Goal: Task Accomplishment & Management: Use online tool/utility

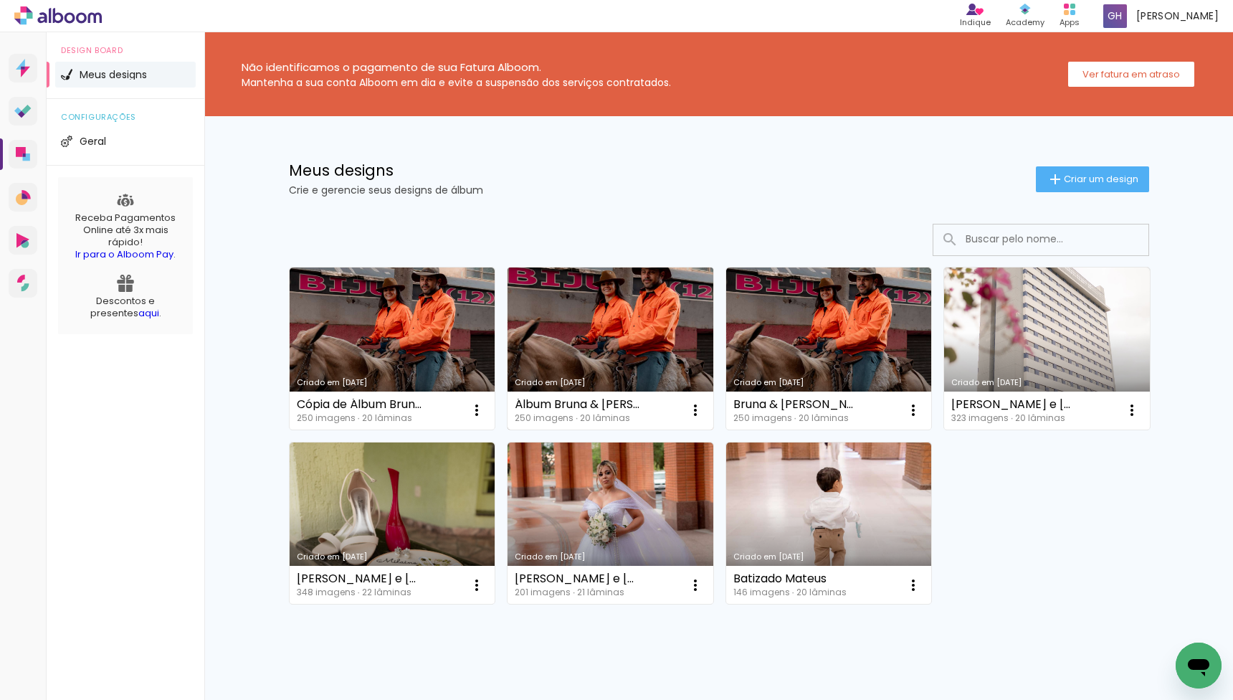
click at [574, 339] on link "Criado em [DATE]" at bounding box center [610, 348] width 206 height 162
